Goal: Task Accomplishment & Management: Manage account settings

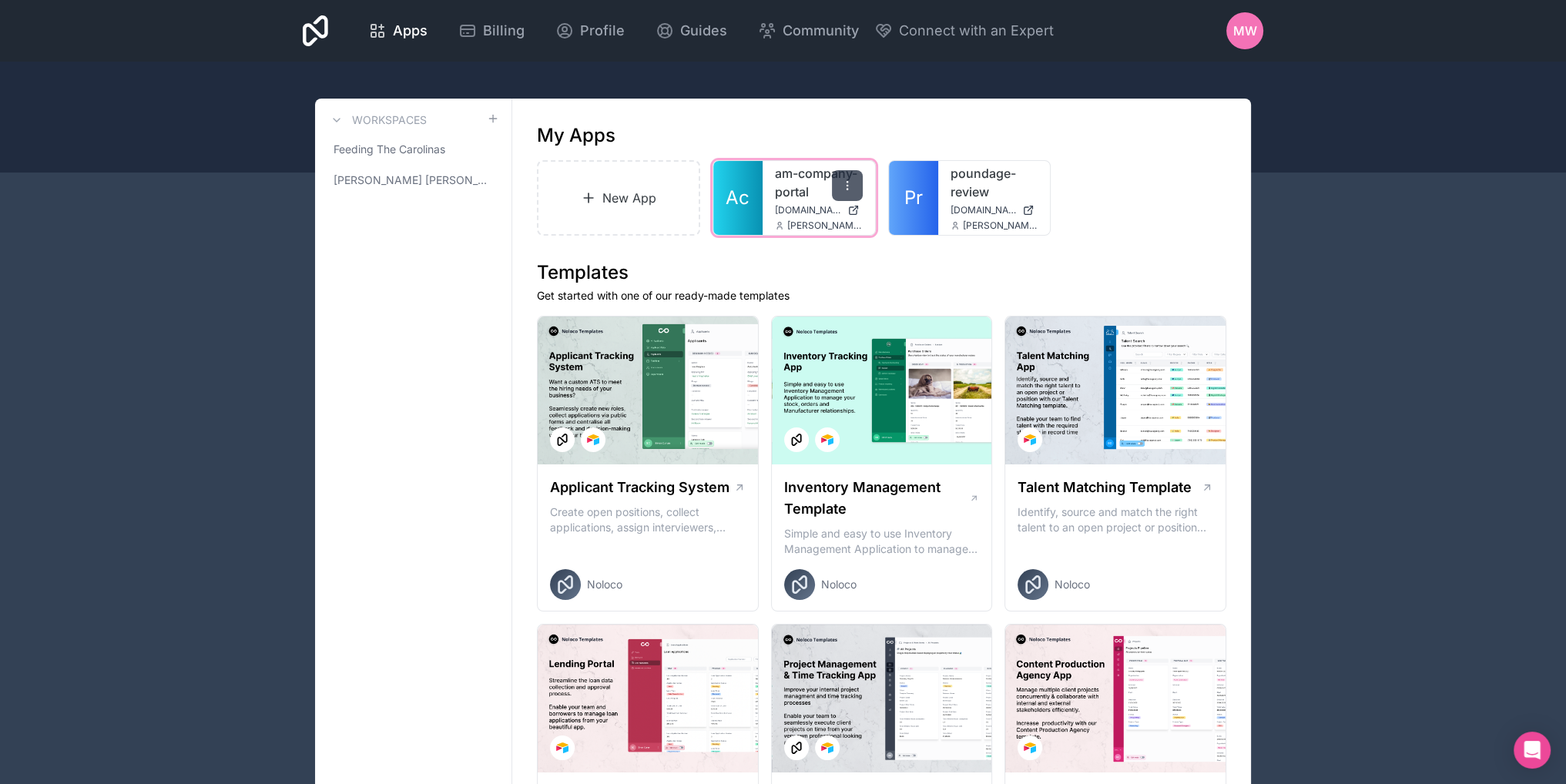
click at [851, 186] on icon at bounding box center [847, 185] width 12 height 12
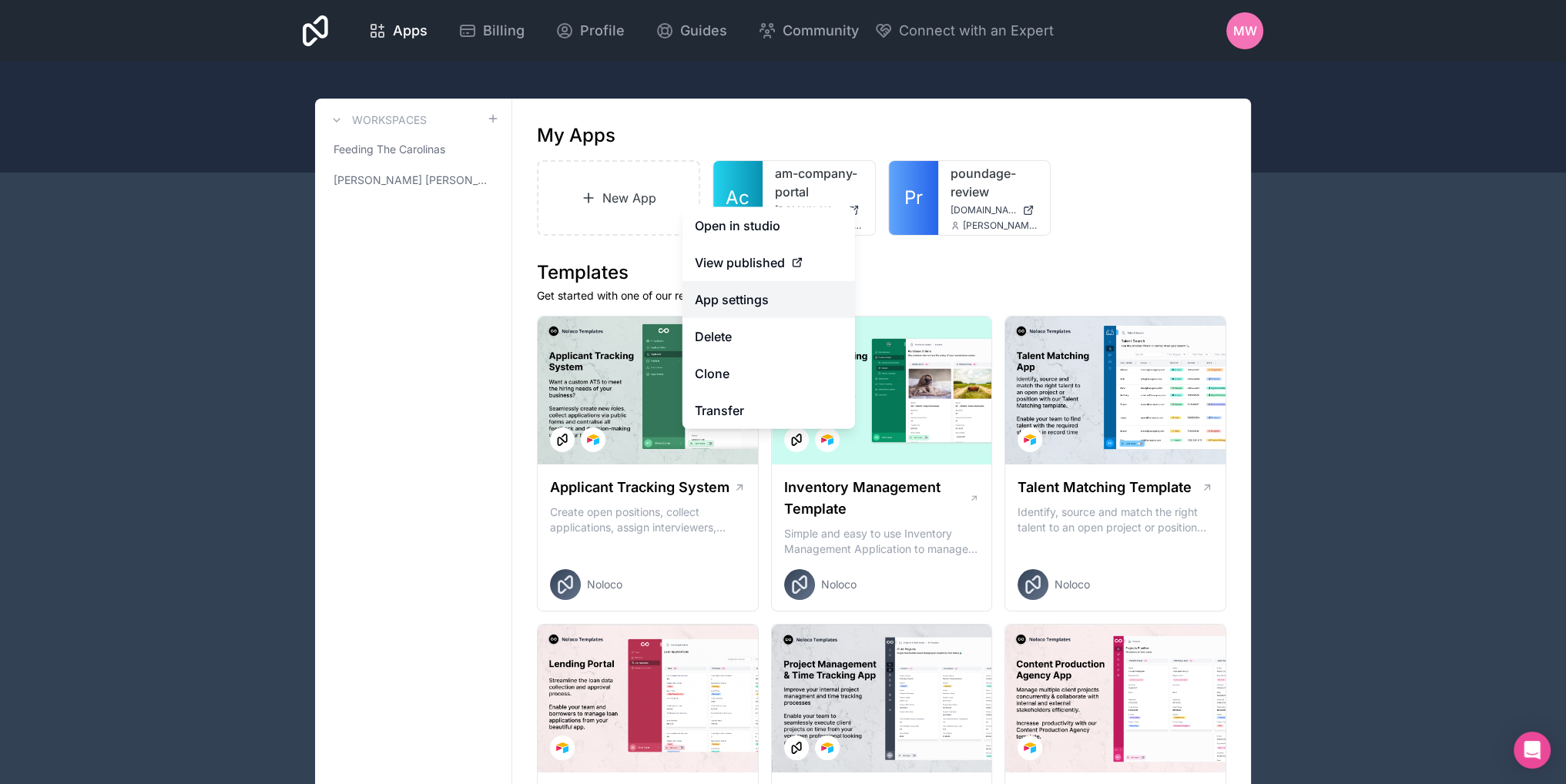
click at [749, 303] on link "App settings" at bounding box center [768, 299] width 172 height 37
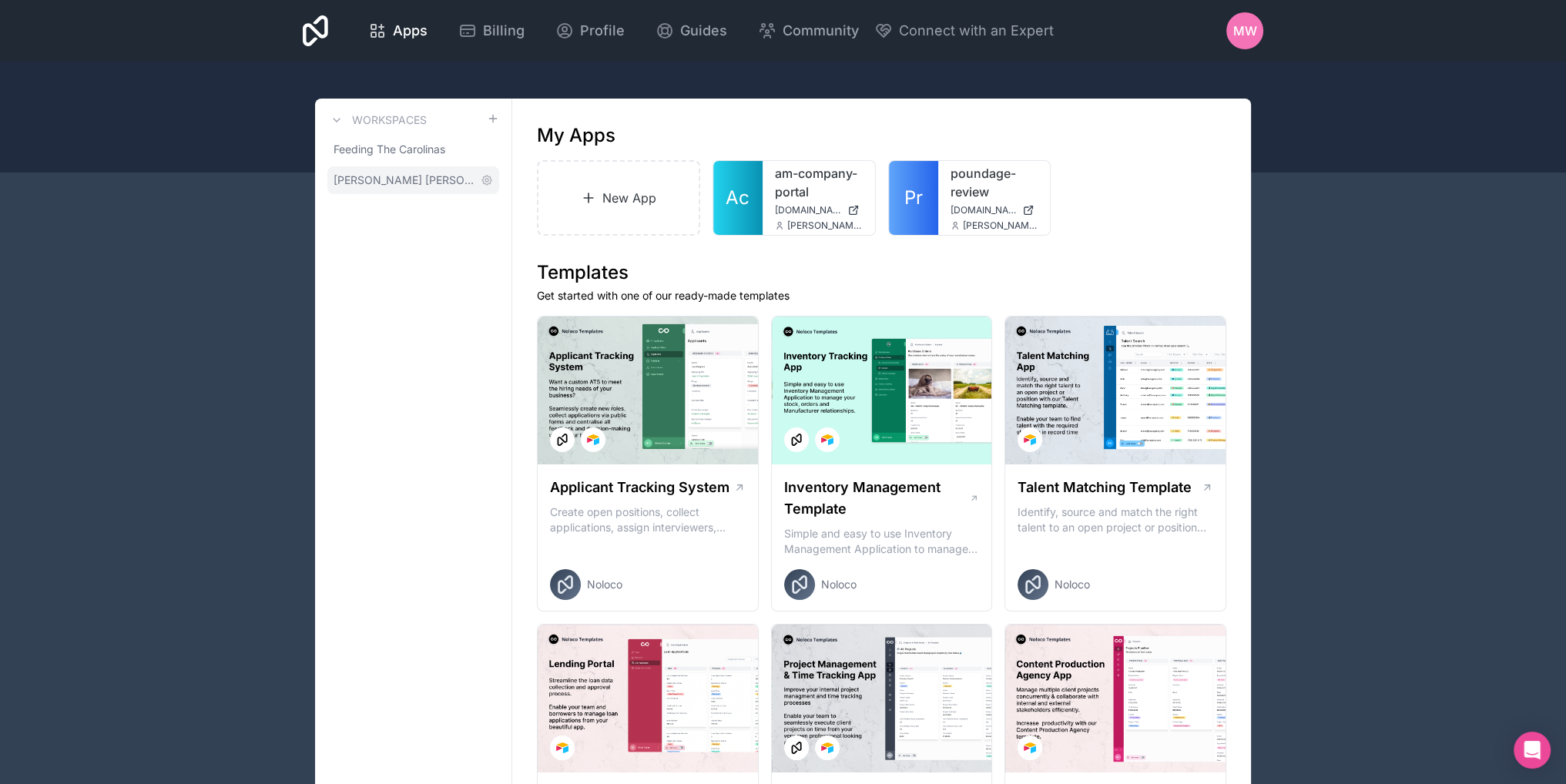
click at [394, 183] on span "[PERSON_NAME] [PERSON_NAME]" at bounding box center [403, 179] width 141 height 16
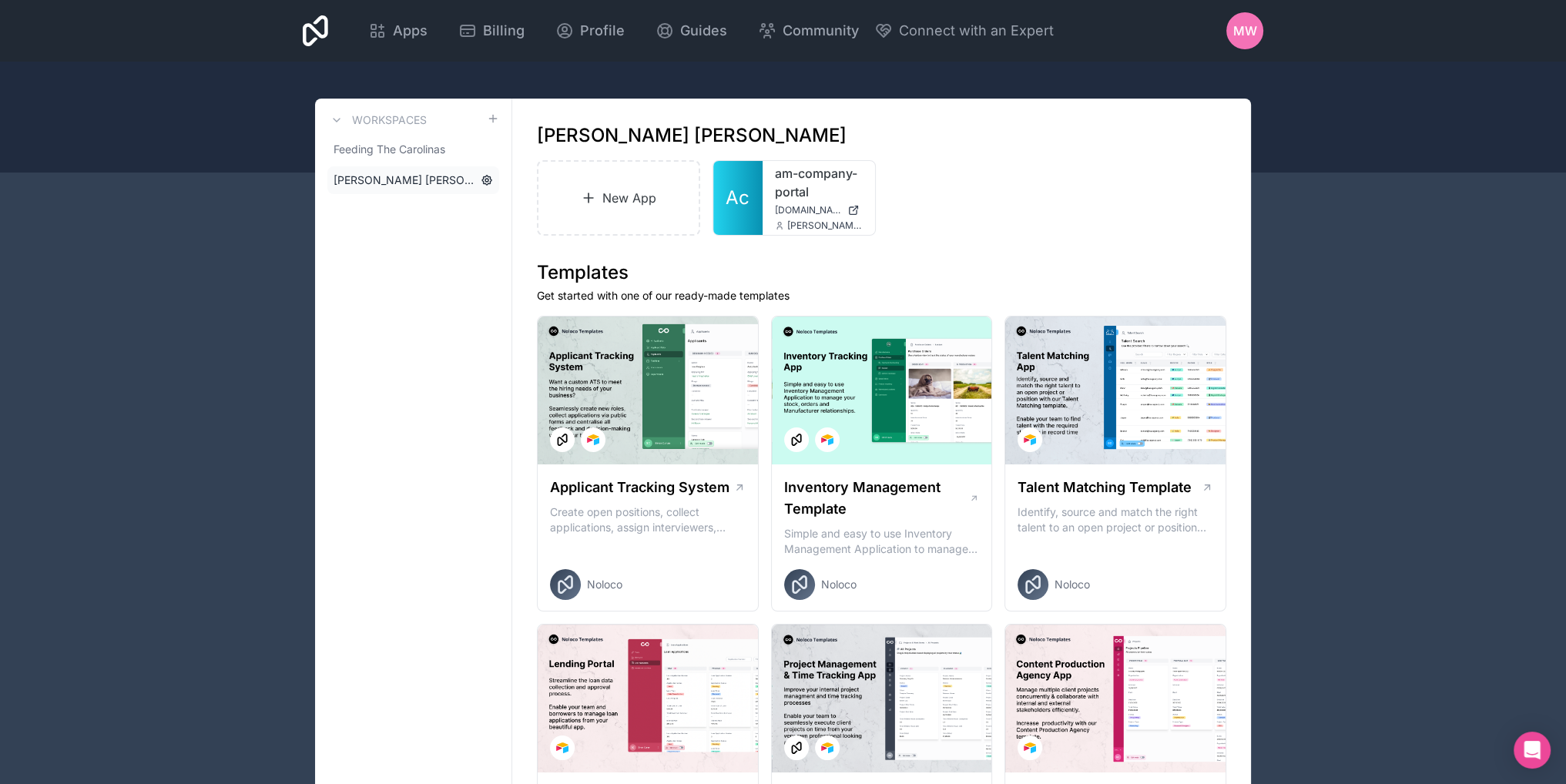
click at [487, 183] on icon at bounding box center [487, 180] width 9 height 9
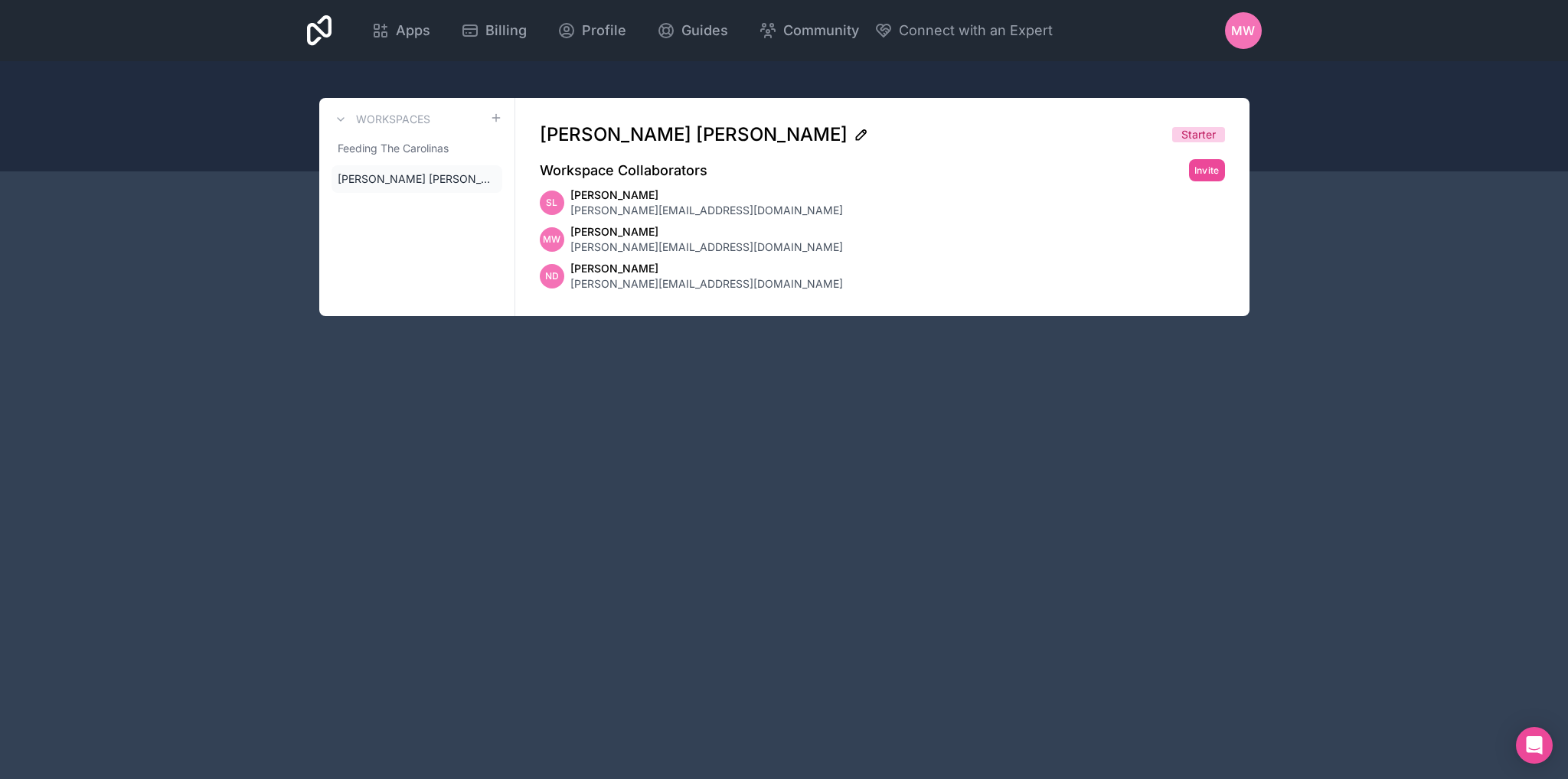
click at [854, 133] on icon at bounding box center [861, 134] width 16 height 16
click at [1045, 177] on div "Workspace Collaborators Invite" at bounding box center [882, 170] width 685 height 22
drag, startPoint x: 558, startPoint y: 281, endPoint x: 548, endPoint y: 234, distance: 48.1
click at [556, 279] on div "ND" at bounding box center [552, 276] width 25 height 25
click at [548, 233] on span "MW" at bounding box center [551, 239] width 17 height 12
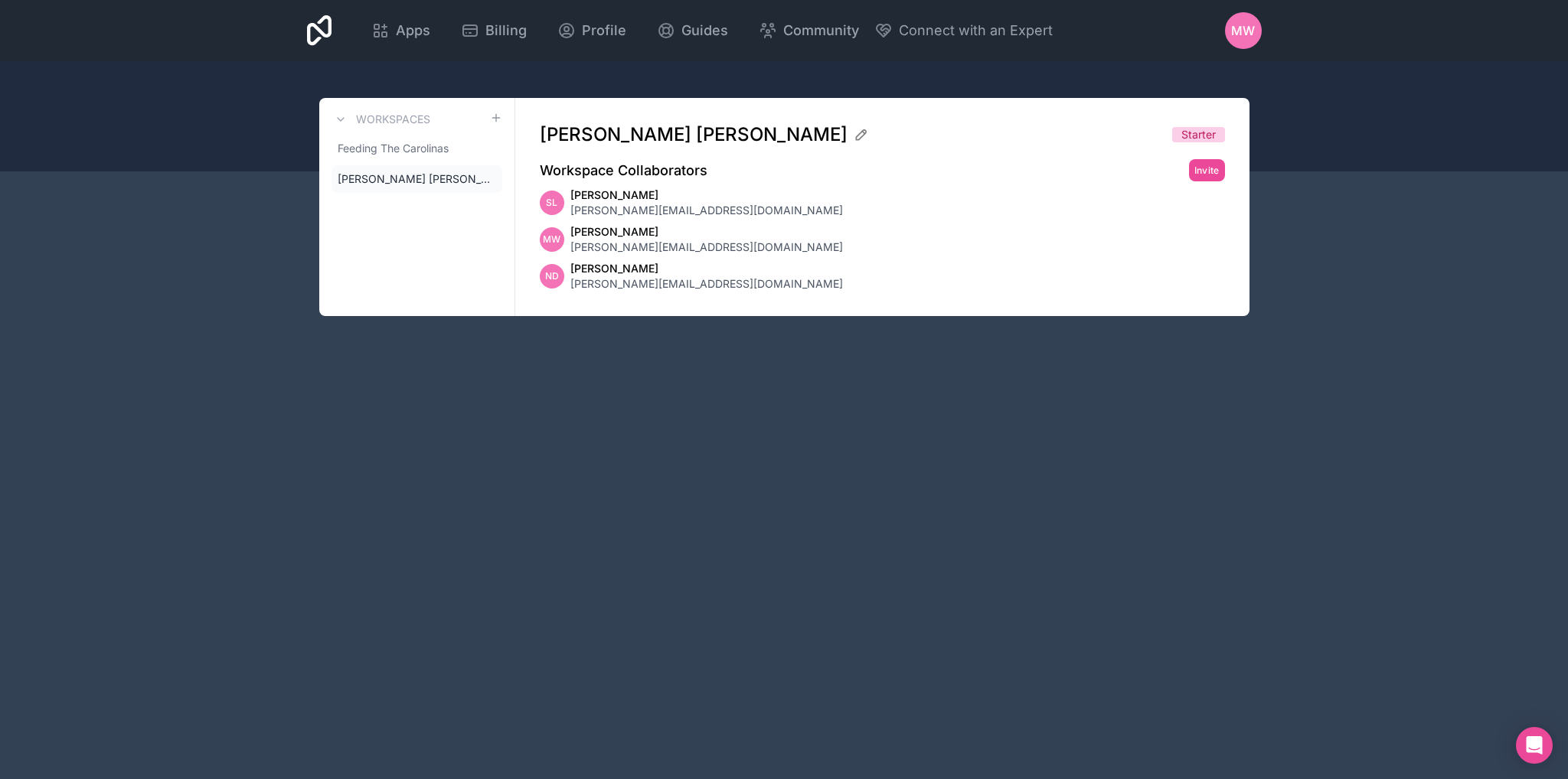
click at [548, 208] on div "SL" at bounding box center [552, 202] width 25 height 25
click at [490, 178] on icon at bounding box center [489, 178] width 12 height 12
click at [553, 240] on span "MW" at bounding box center [551, 239] width 17 height 12
click at [307, 28] on icon at bounding box center [320, 30] width 26 height 30
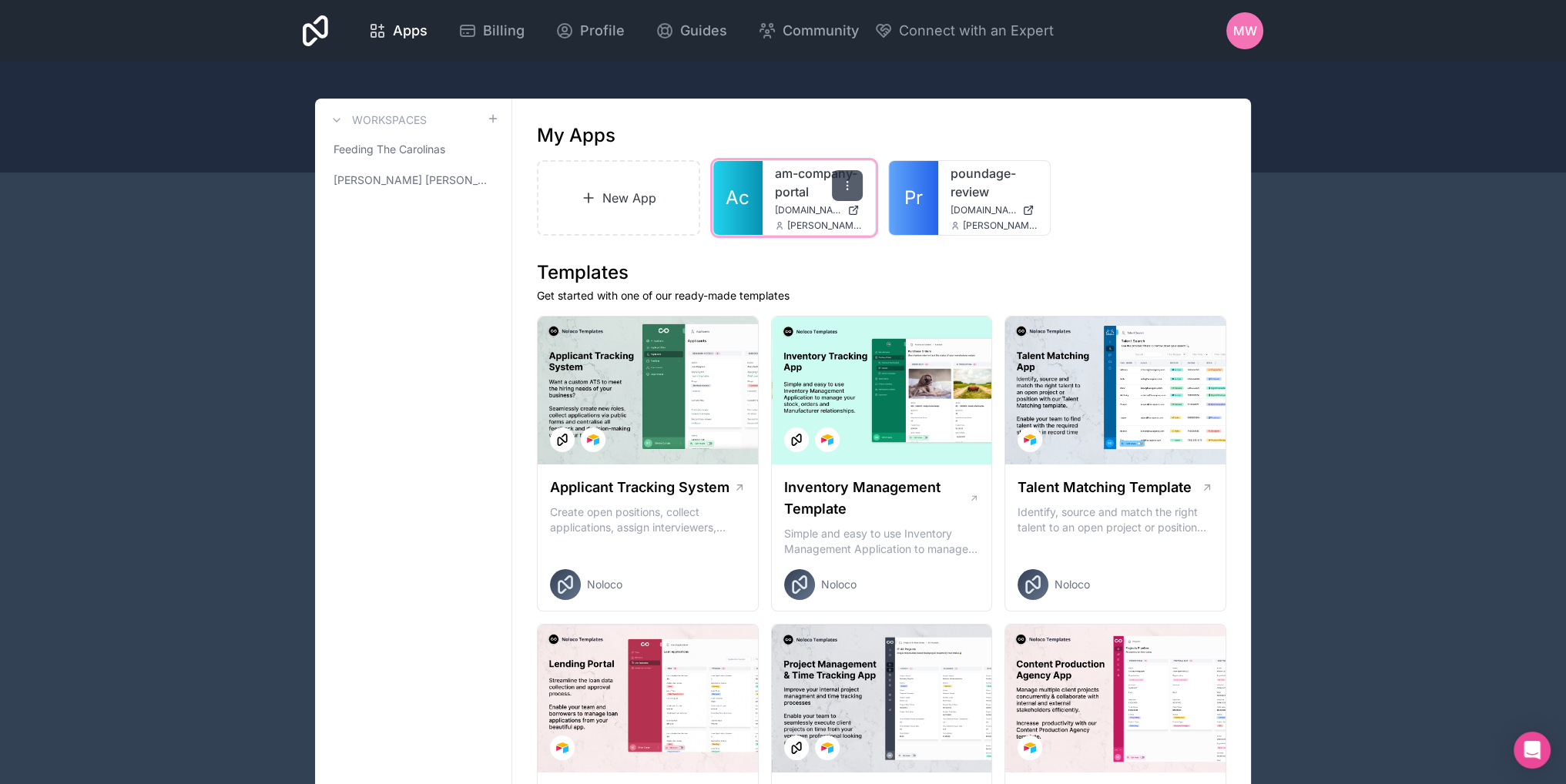
click at [856, 174] on div at bounding box center [847, 185] width 30 height 30
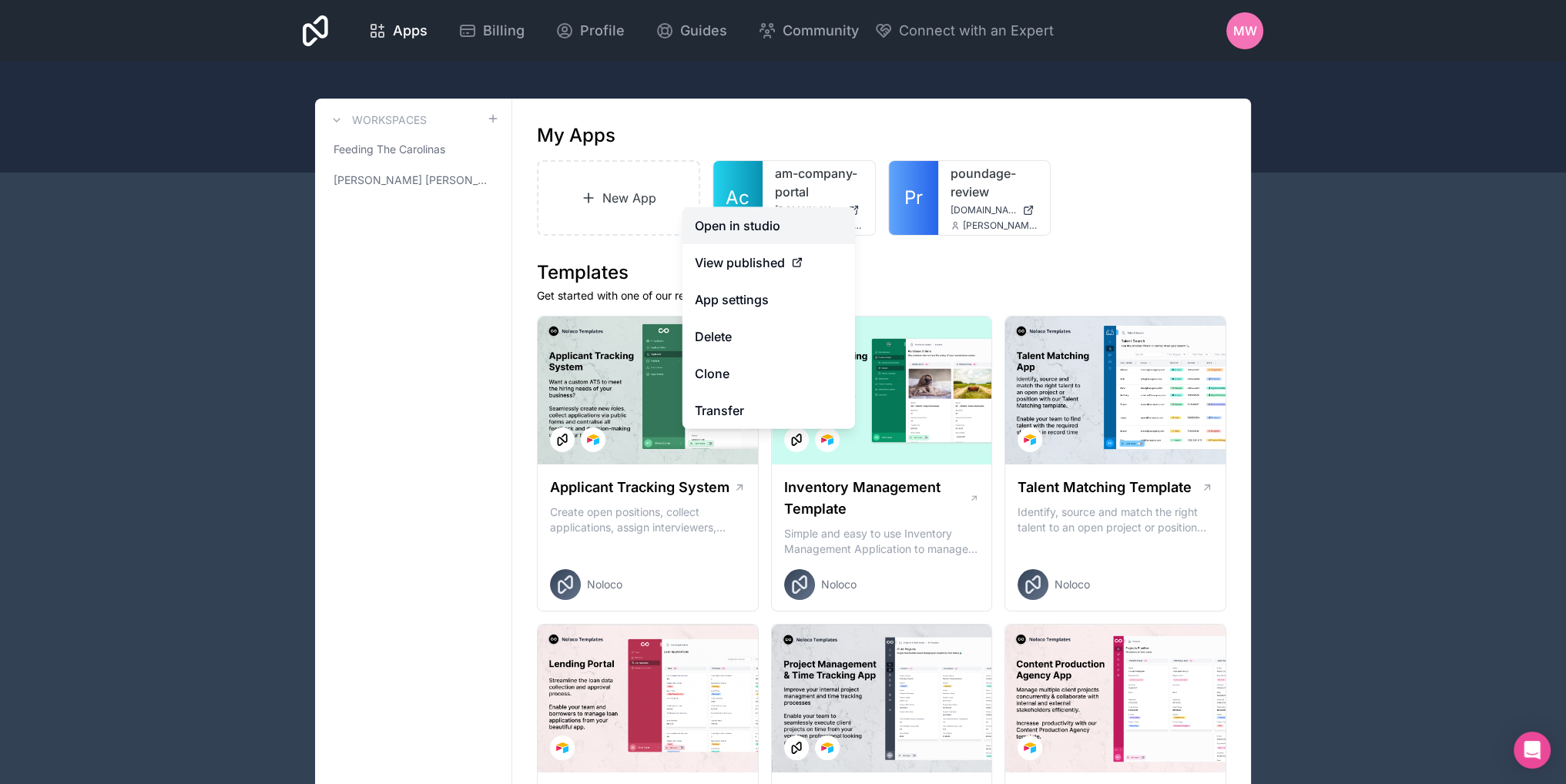
click at [737, 227] on link "Open in studio" at bounding box center [768, 225] width 172 height 37
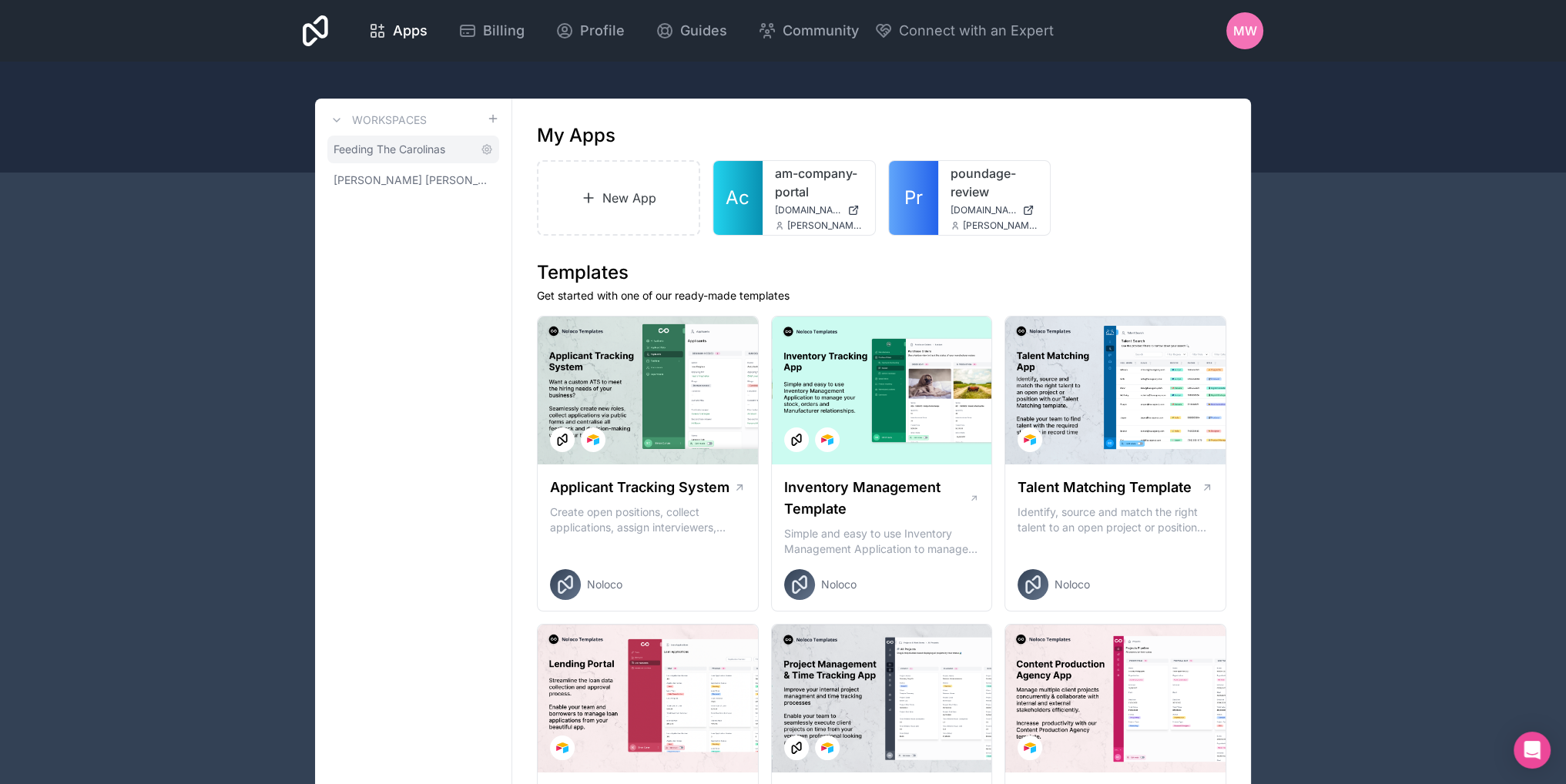
click at [403, 153] on span "Feeding The Carolinas" at bounding box center [389, 149] width 111 height 16
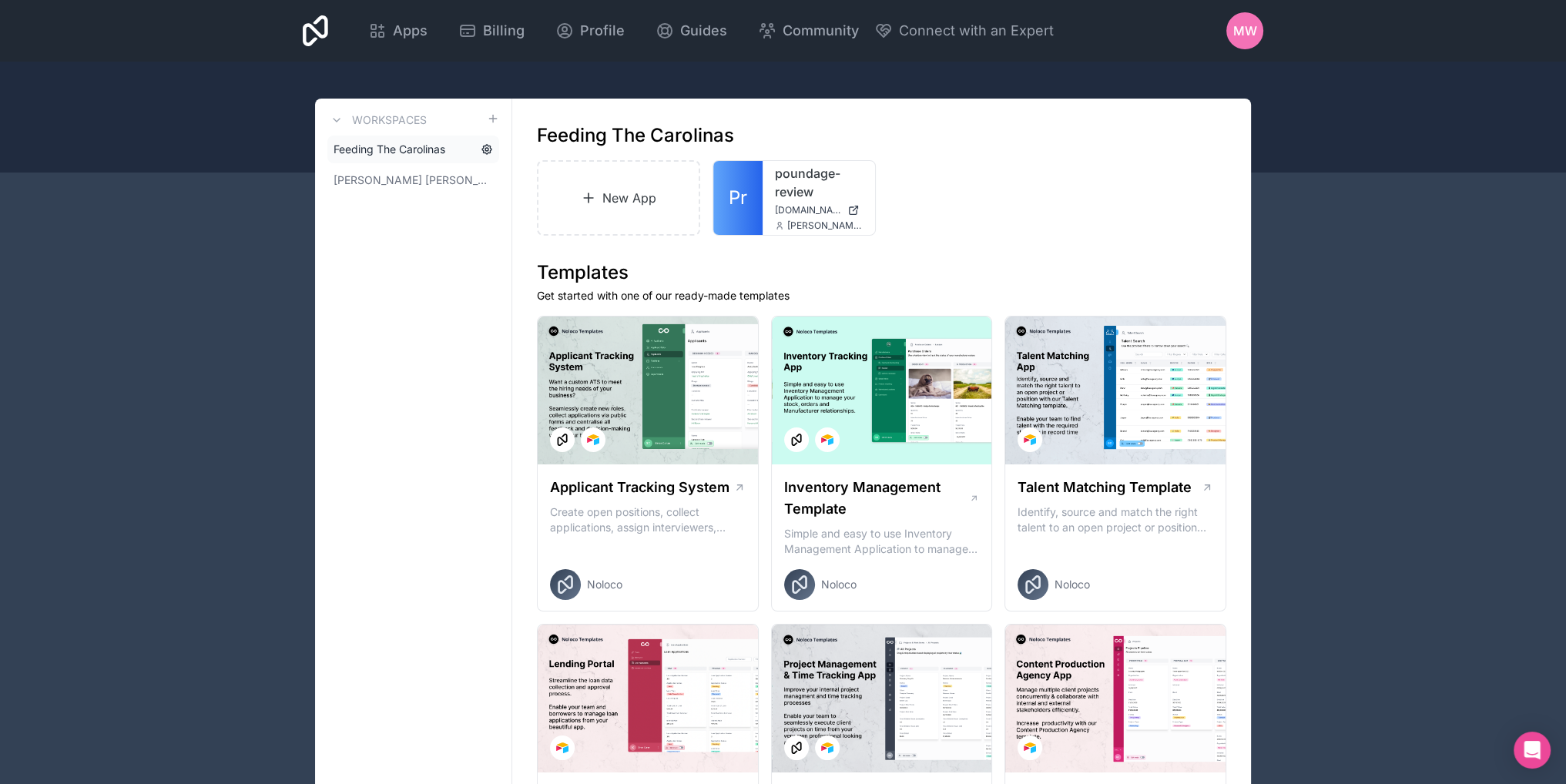
click at [490, 153] on icon at bounding box center [487, 149] width 9 height 9
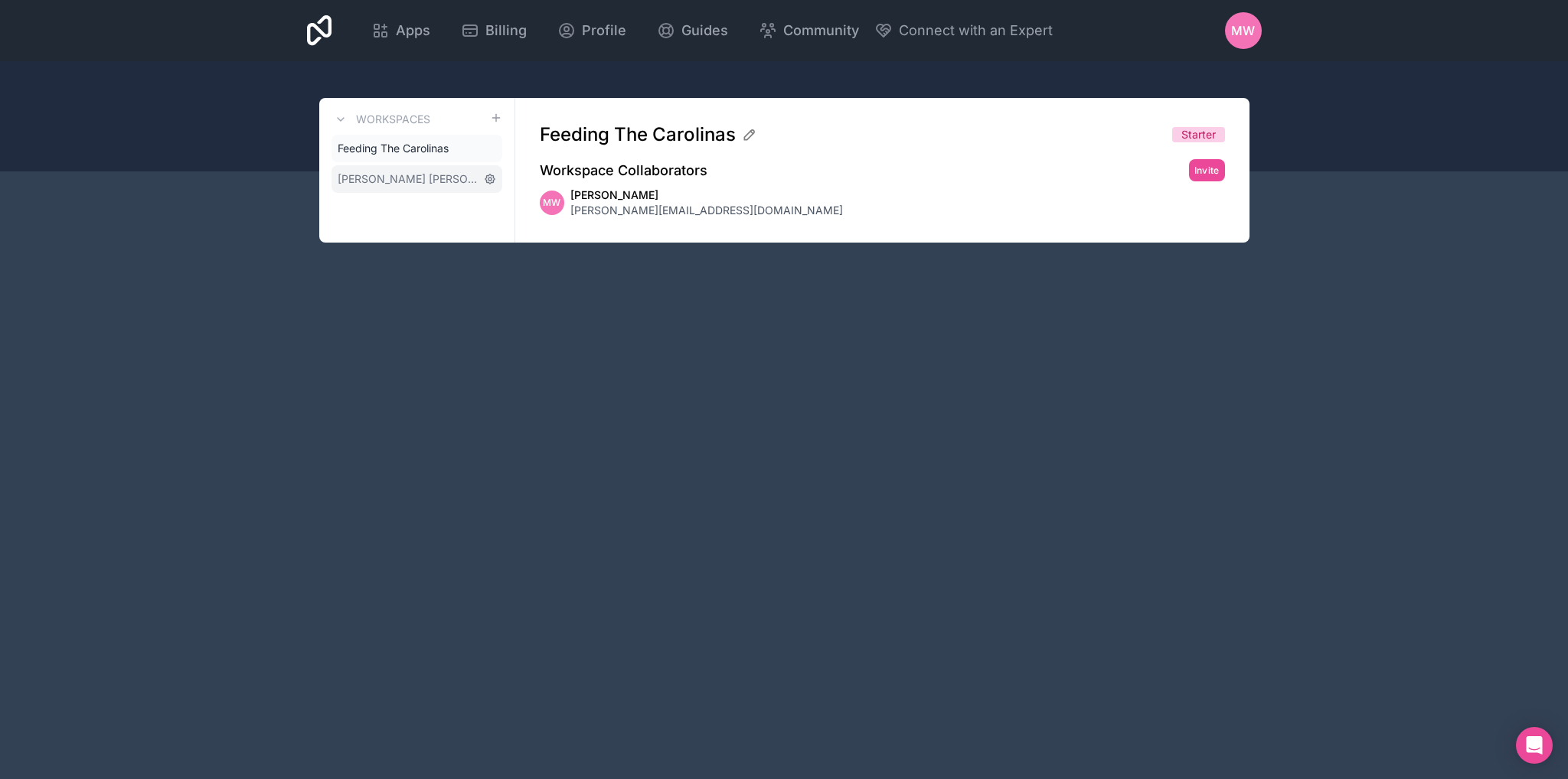
click at [490, 179] on icon at bounding box center [489, 178] width 12 height 12
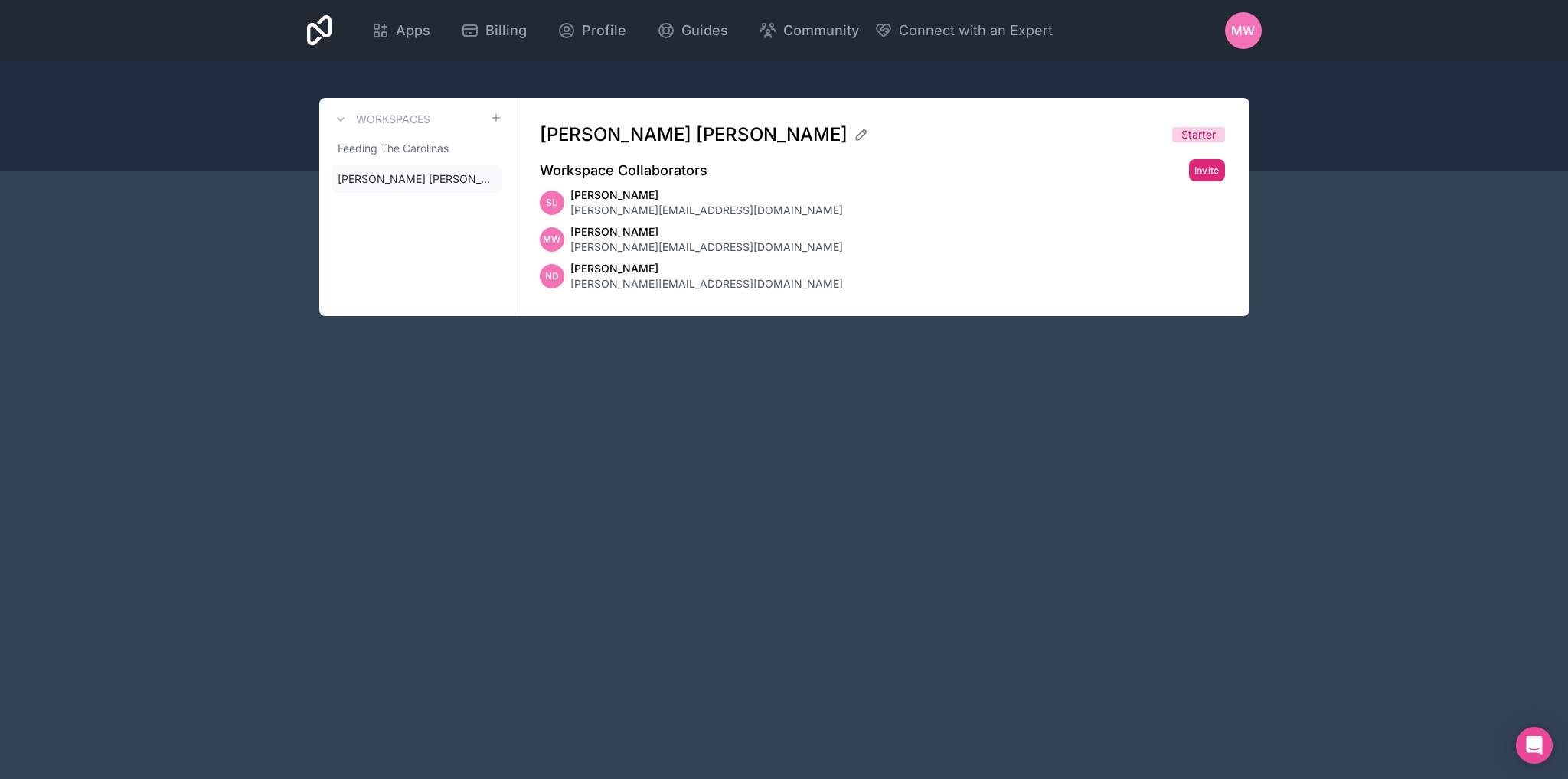
click at [1203, 163] on button "Invite" at bounding box center [1206, 170] width 36 height 22
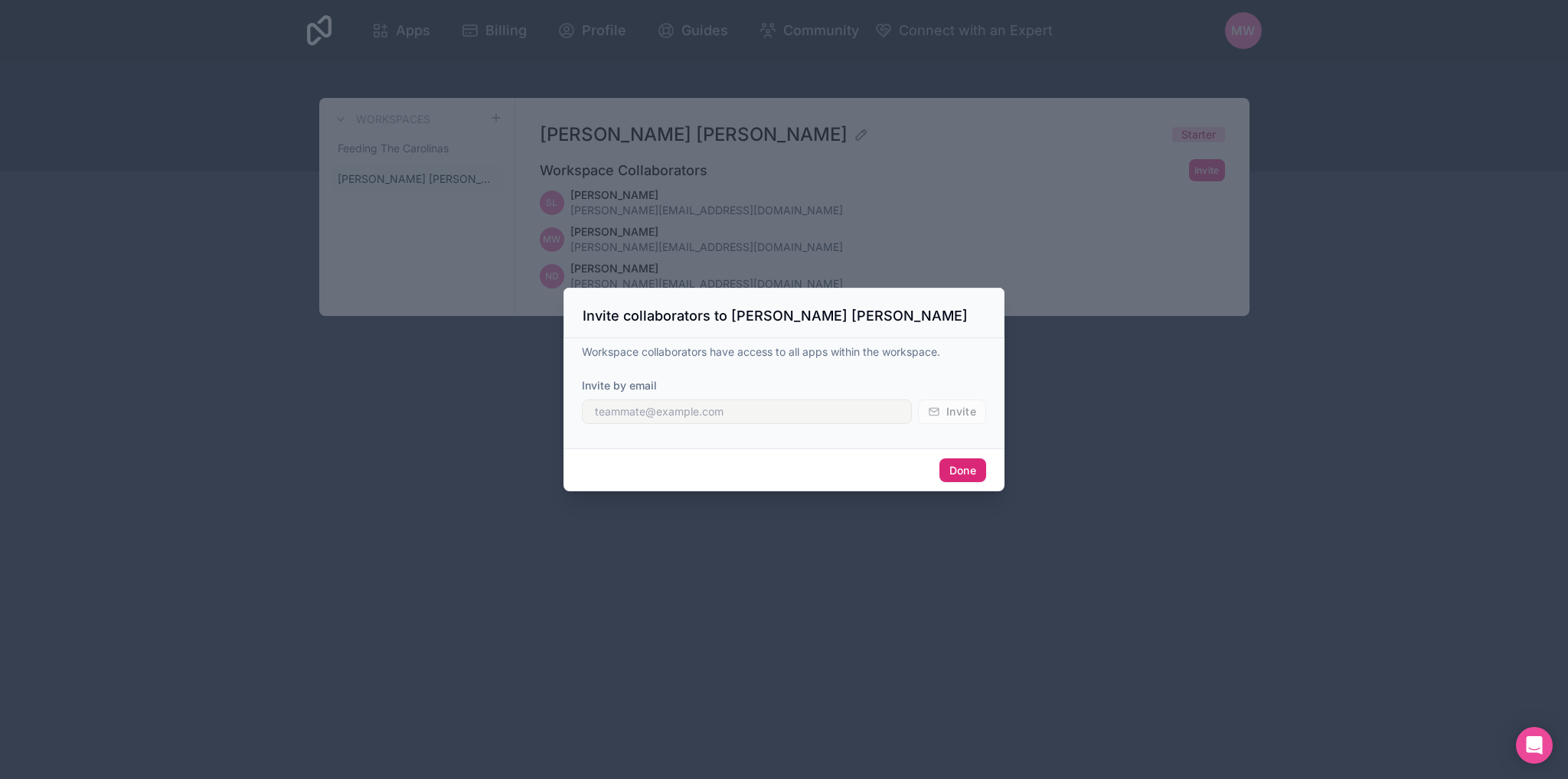
click at [970, 472] on button "Done" at bounding box center [962, 470] width 47 height 25
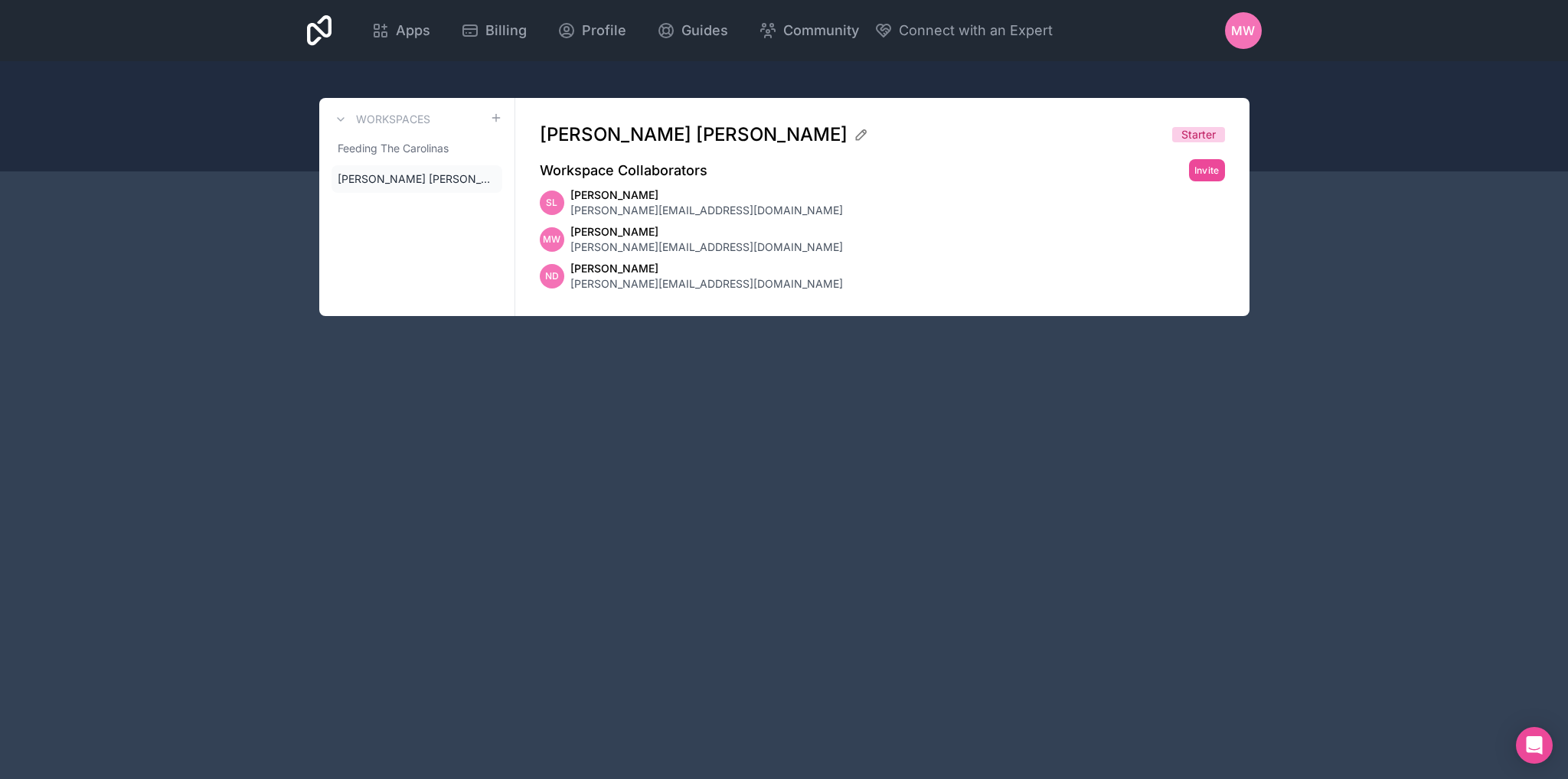
click at [366, 162] on div "Feeding The Carolinas [PERSON_NAME] [PERSON_NAME]" at bounding box center [416, 164] width 171 height 59
click at [373, 183] on span "[PERSON_NAME] [PERSON_NAME]" at bounding box center [407, 178] width 140 height 16
click at [410, 35] on span "Apps" at bounding box center [413, 30] width 35 height 21
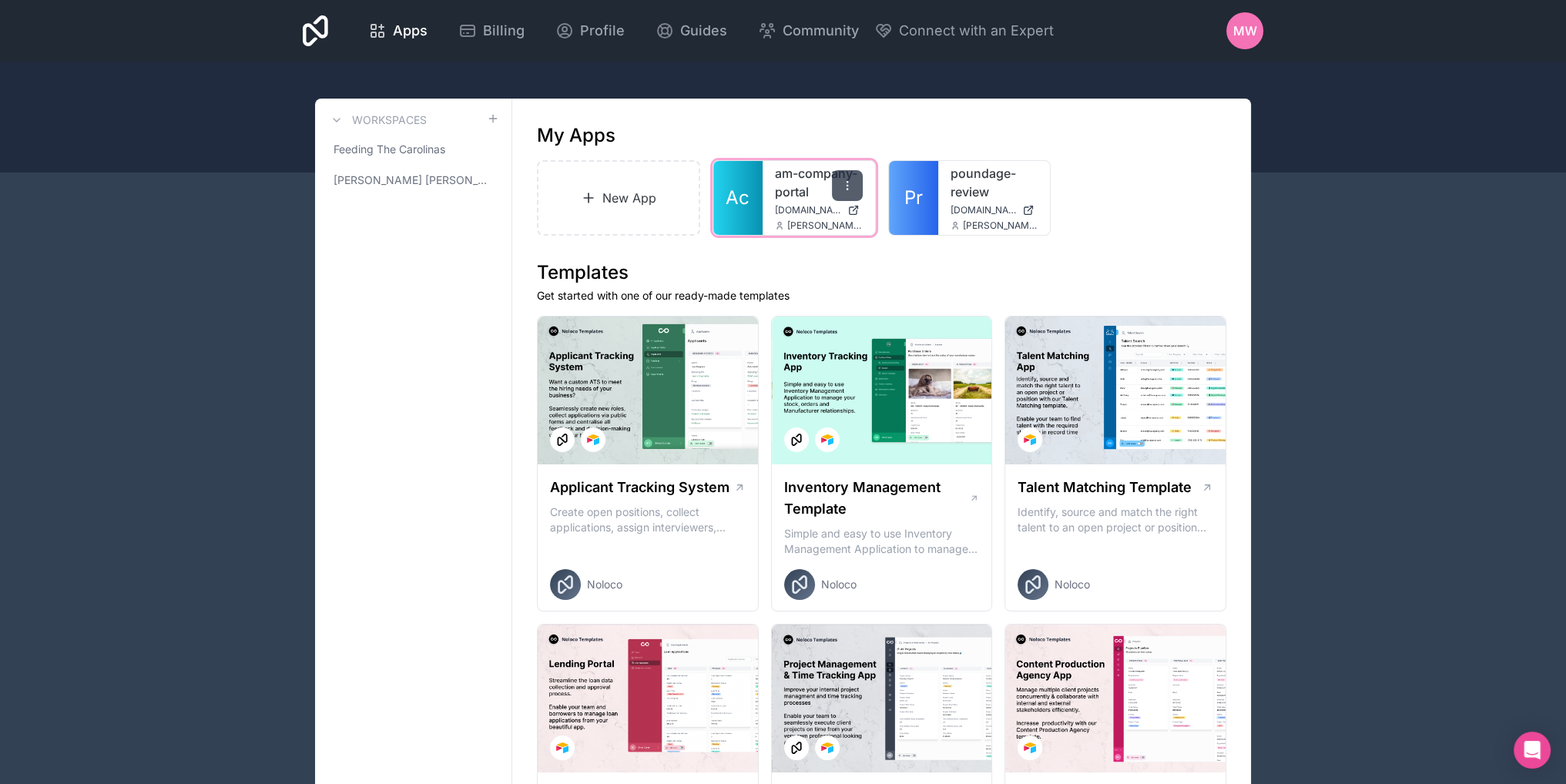
click at [844, 190] on icon at bounding box center [847, 185] width 12 height 12
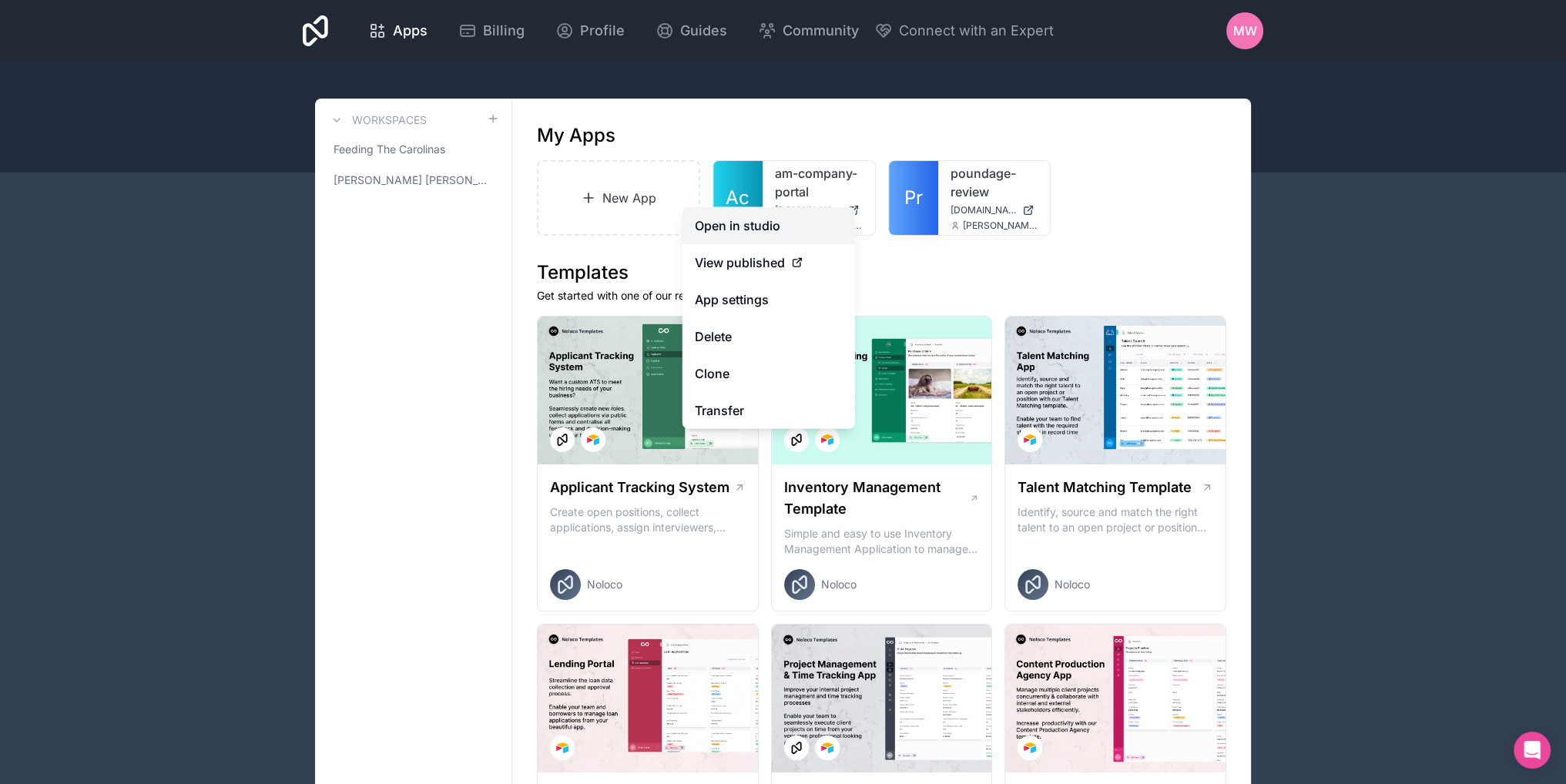
click at [759, 225] on link "Open in studio" at bounding box center [768, 225] width 172 height 37
